Goal: Navigation & Orientation: Find specific page/section

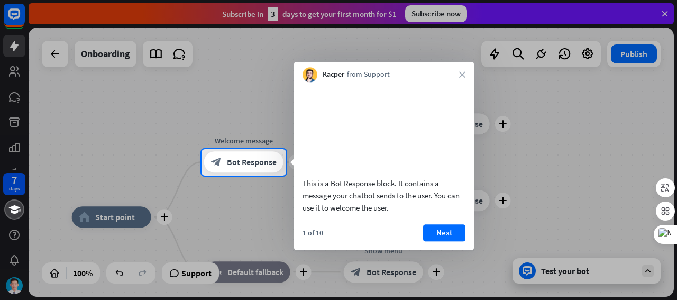
click at [666, 13] on div at bounding box center [338, 74] width 677 height 149
click at [664, 11] on div at bounding box center [338, 74] width 677 height 149
click at [445, 241] on button "Next" at bounding box center [444, 232] width 42 height 17
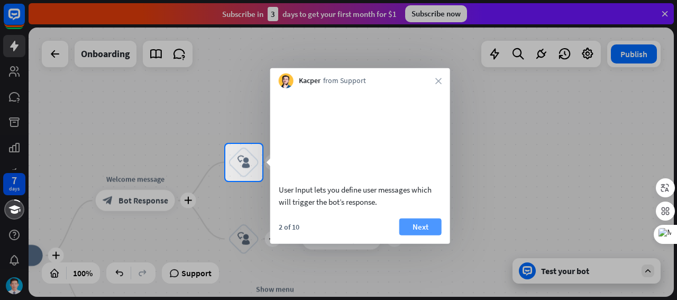
click at [437, 235] on button "Next" at bounding box center [421, 226] width 42 height 17
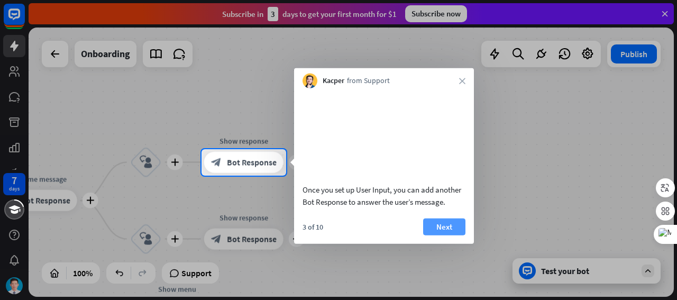
click at [440, 235] on button "Next" at bounding box center [444, 226] width 42 height 17
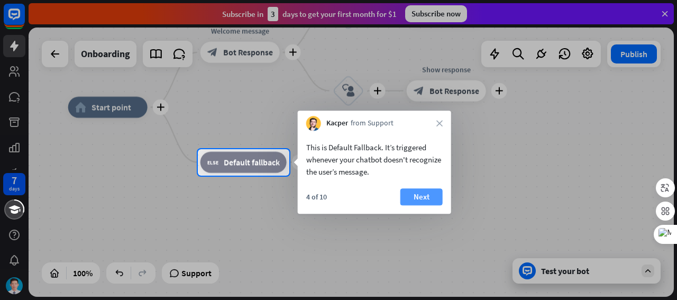
click at [428, 195] on button "Next" at bounding box center [422, 196] width 42 height 17
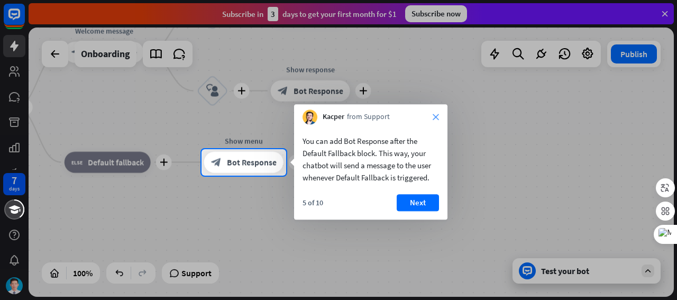
click at [434, 119] on icon "close" at bounding box center [436, 117] width 6 height 6
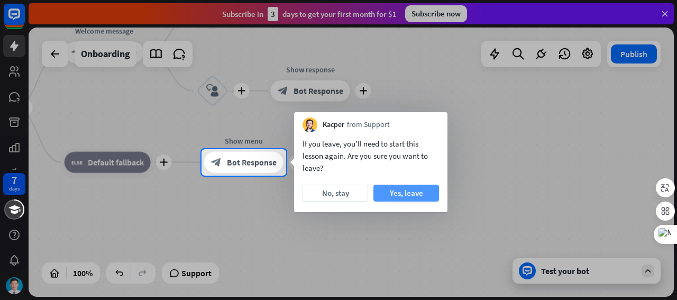
click at [412, 198] on button "Yes, leave" at bounding box center [407, 193] width 66 height 17
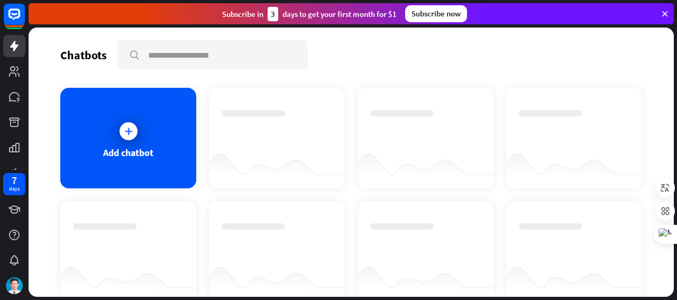
click at [666, 14] on icon at bounding box center [666, 14] width 10 height 10
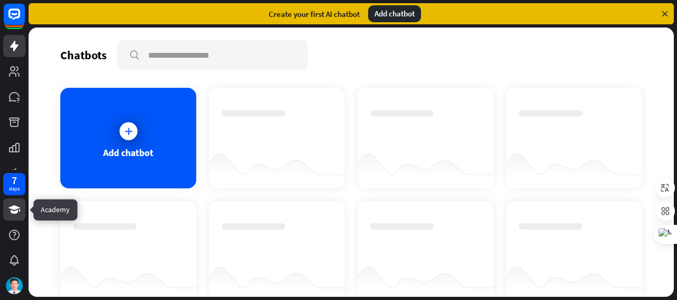
click at [21, 211] on link at bounding box center [14, 209] width 22 height 22
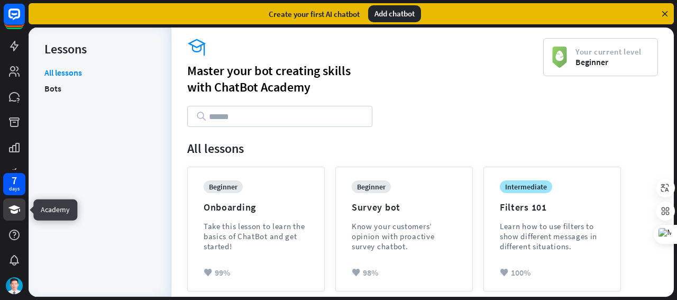
click at [10, 210] on icon at bounding box center [14, 209] width 13 height 13
click at [15, 210] on icon at bounding box center [14, 209] width 13 height 13
click at [665, 13] on icon at bounding box center [666, 14] width 10 height 10
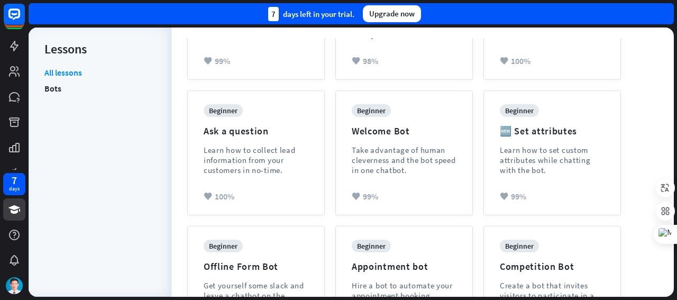
scroll to position [419, 0]
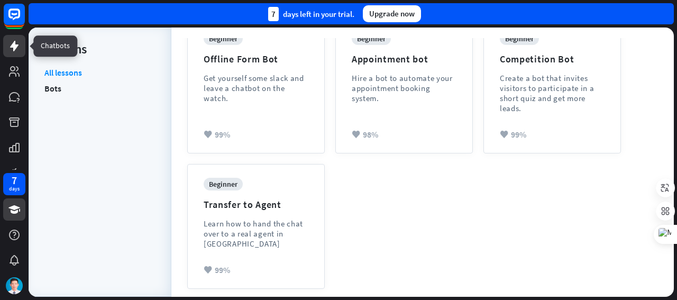
click at [16, 49] on icon at bounding box center [14, 46] width 13 height 13
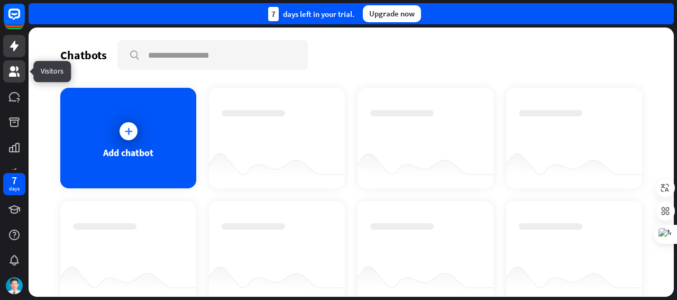
click at [15, 64] on link at bounding box center [14, 71] width 22 height 22
